Goal: Task Accomplishment & Management: Manage account settings

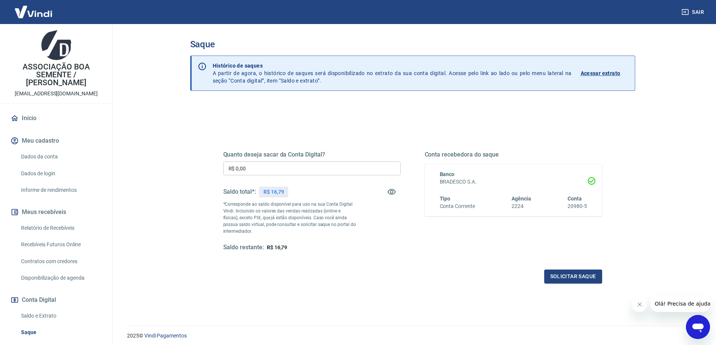
click at [252, 170] on input "R$ 0,00" at bounding box center [311, 169] width 177 height 14
type input "R$ 16,79"
click at [578, 273] on button "Solicitar saque" at bounding box center [573, 277] width 58 height 14
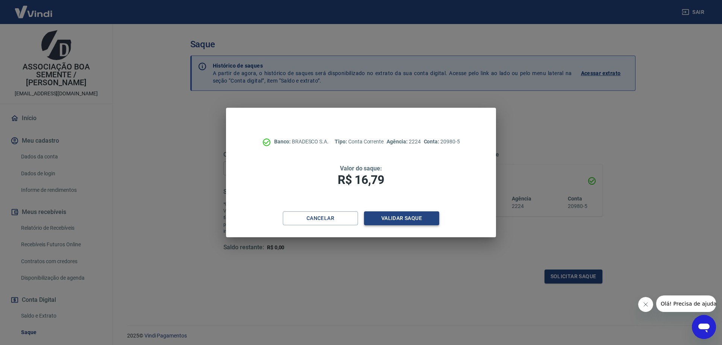
click at [398, 218] on button "Validar saque" at bounding box center [401, 219] width 75 height 14
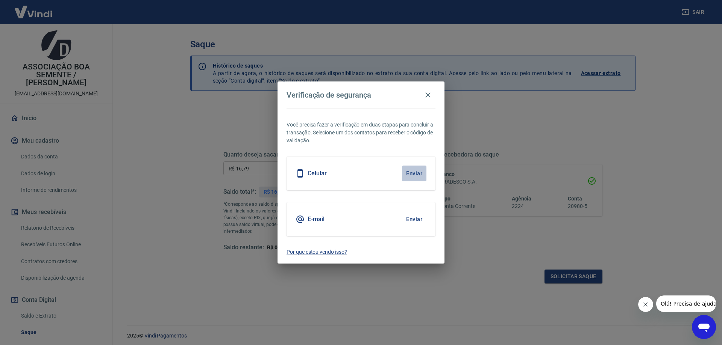
click at [411, 173] on button "Enviar" at bounding box center [414, 174] width 24 height 16
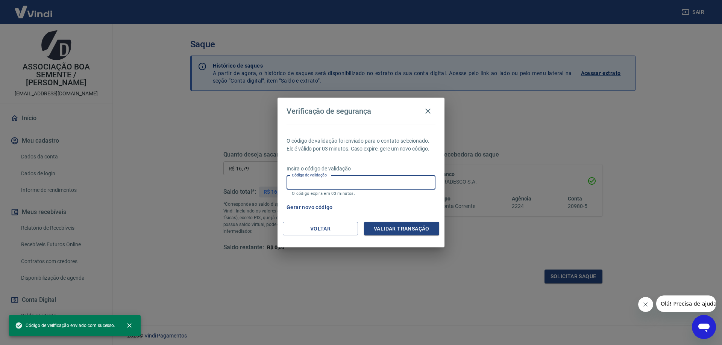
click at [340, 182] on input "Código de validação" at bounding box center [360, 183] width 149 height 14
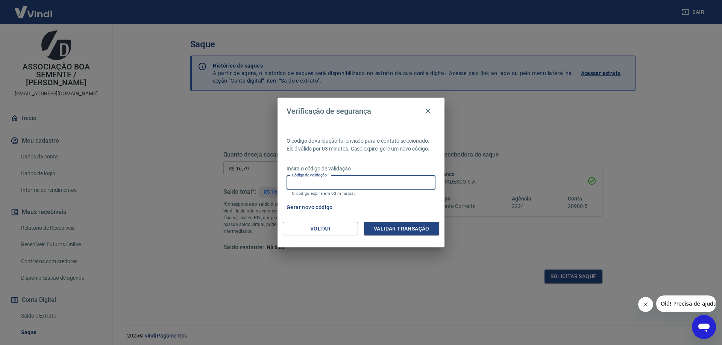
click at [333, 182] on input "Código de validação" at bounding box center [360, 183] width 149 height 14
click at [333, 180] on input "Código de validação" at bounding box center [360, 183] width 149 height 14
click at [367, 184] on input "Código de validação" at bounding box center [360, 183] width 149 height 14
click at [307, 185] on input "Código de validação" at bounding box center [360, 183] width 149 height 14
type input "128264"
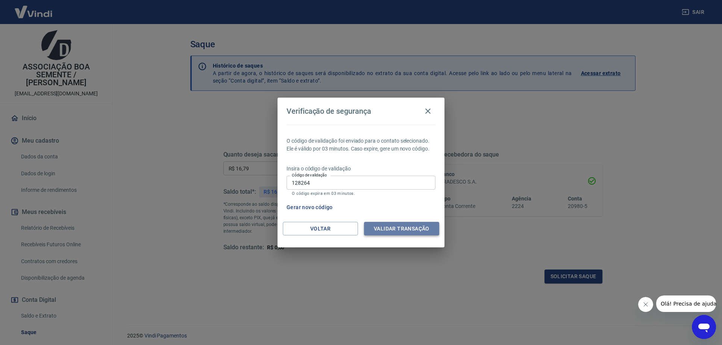
click at [397, 226] on button "Validar transação" at bounding box center [401, 229] width 75 height 14
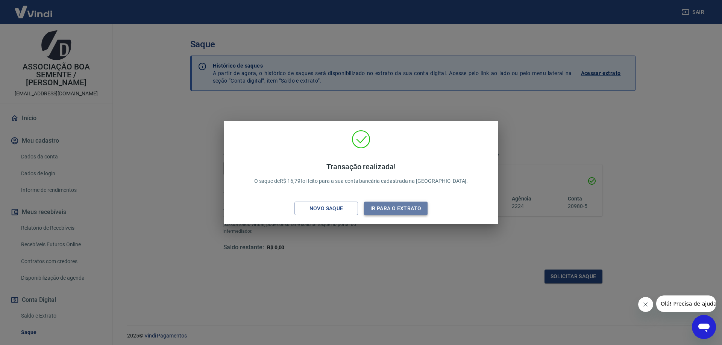
click at [401, 211] on button "Ir para o extrato" at bounding box center [396, 209] width 64 height 14
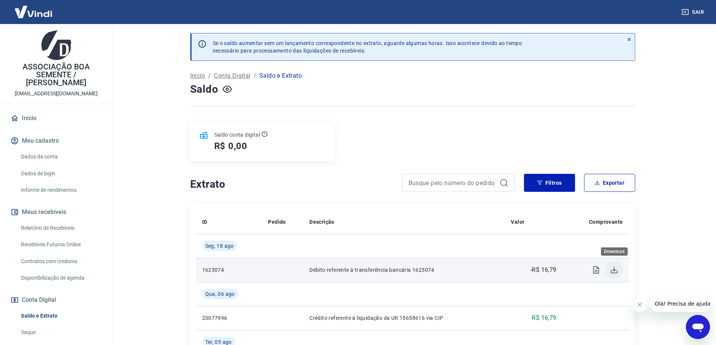
click at [615, 273] on icon "Download" at bounding box center [614, 270] width 9 height 9
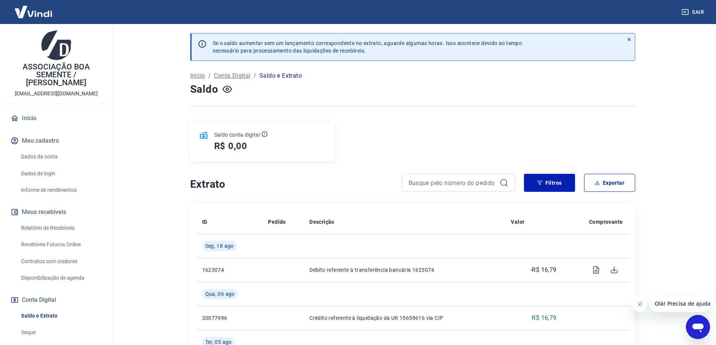
click at [702, 95] on main "Se o saldo aumentar sem um lançamento correspondente no extrato, aguarde alguma…" at bounding box center [412, 184] width 607 height 321
click at [699, 13] on button "Sair" at bounding box center [693, 12] width 27 height 14
